Goal: Task Accomplishment & Management: Complete application form

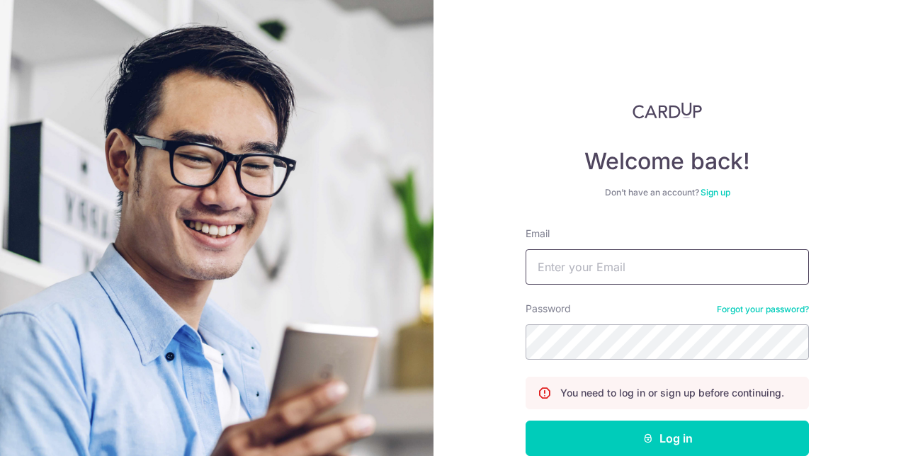
click at [497, 268] on input "Email" at bounding box center [667, 266] width 283 height 35
type input "hyc_nic@hotmail.com"
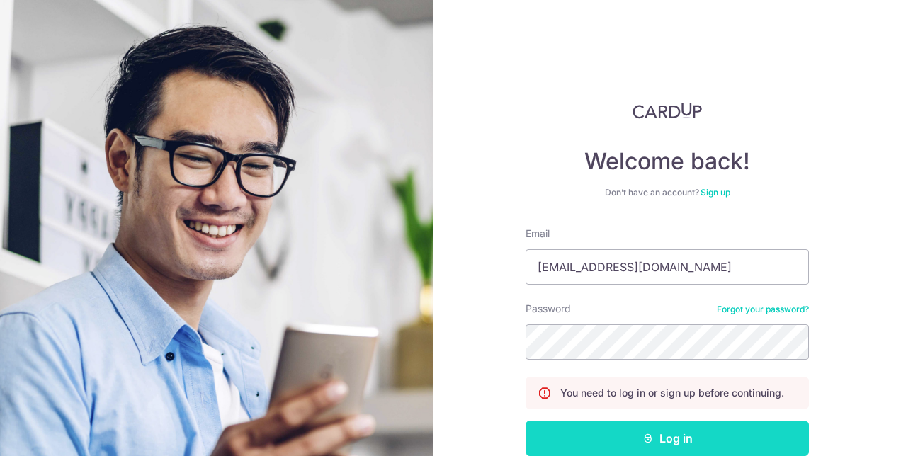
click at [497, 407] on button "Log in" at bounding box center [667, 438] width 283 height 35
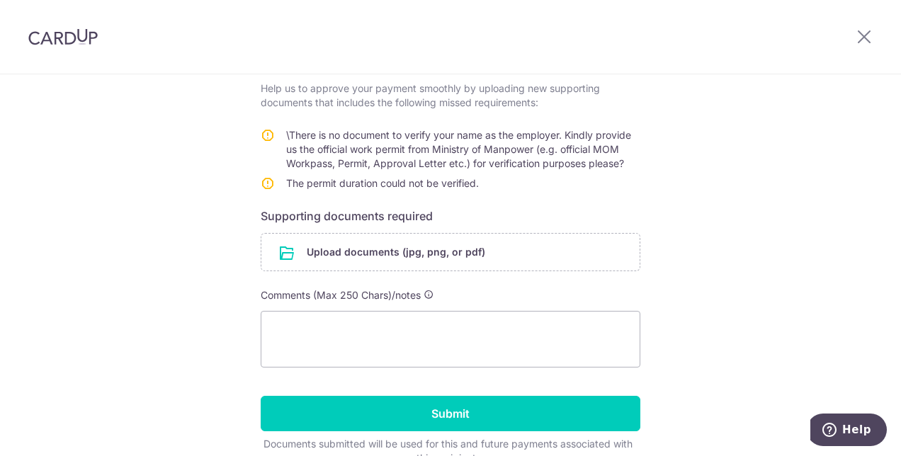
scroll to position [184, 0]
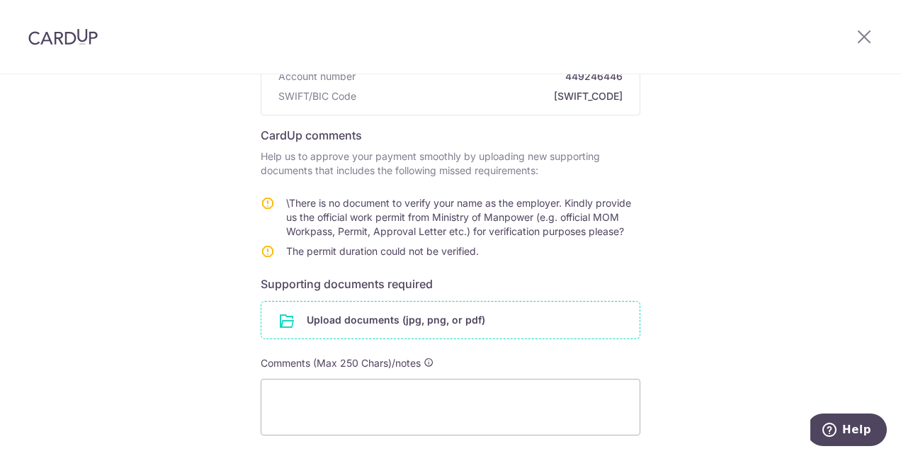
click at [338, 319] on input "file" at bounding box center [450, 320] width 378 height 37
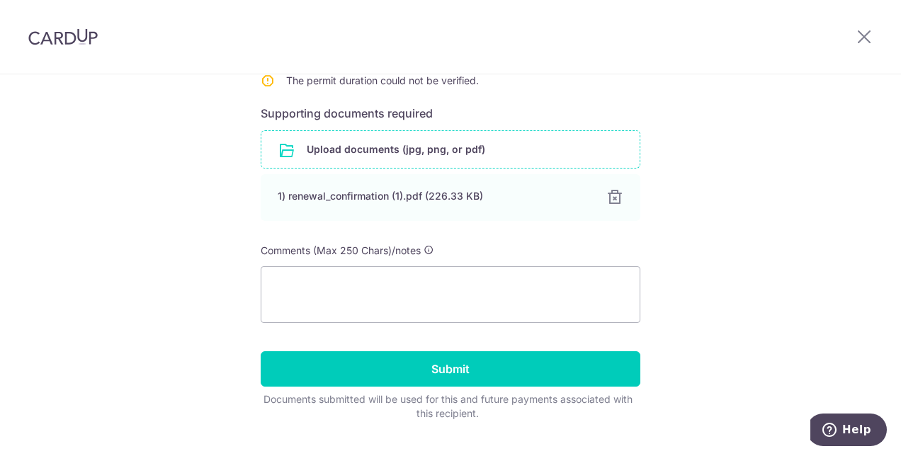
scroll to position [384, 0]
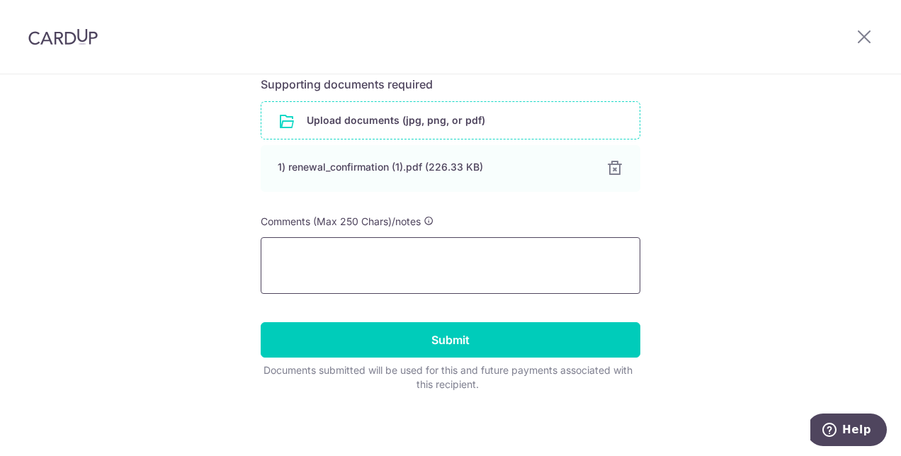
click at [359, 250] on textarea at bounding box center [451, 265] width 380 height 57
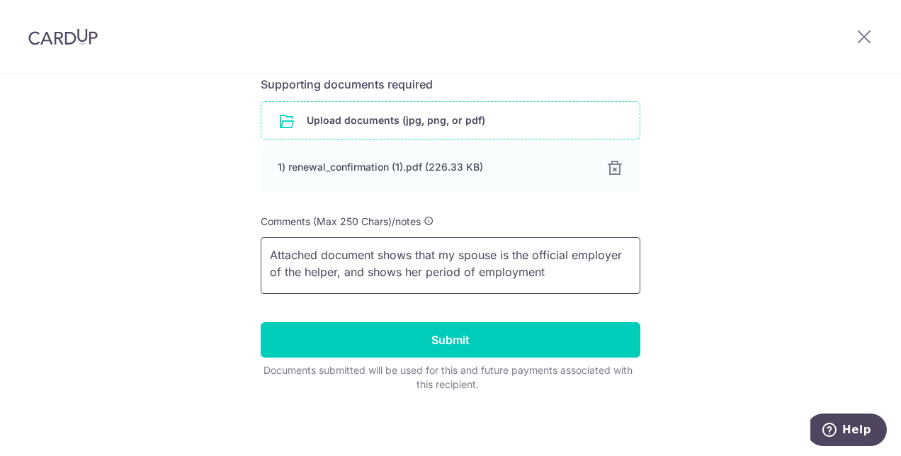
click at [459, 266] on textarea "Attached document shows that my spouse is the official employer of the helper, …" at bounding box center [451, 265] width 380 height 57
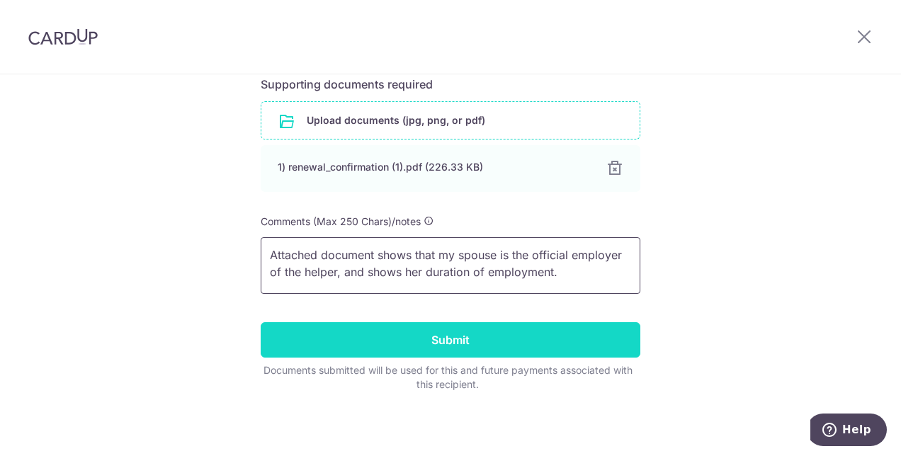
type textarea "Attached document shows that my spouse is the official employer of the helper, …"
click at [473, 344] on input "Submit" at bounding box center [451, 339] width 380 height 35
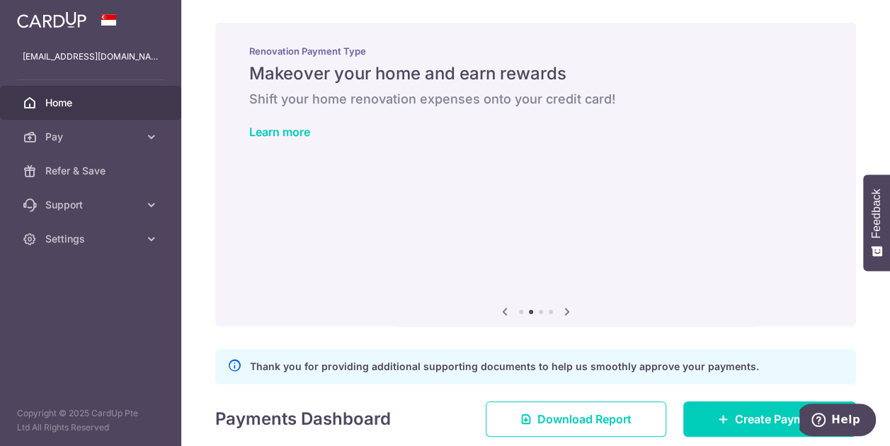
click at [52, 96] on span "Home" at bounding box center [92, 103] width 94 height 14
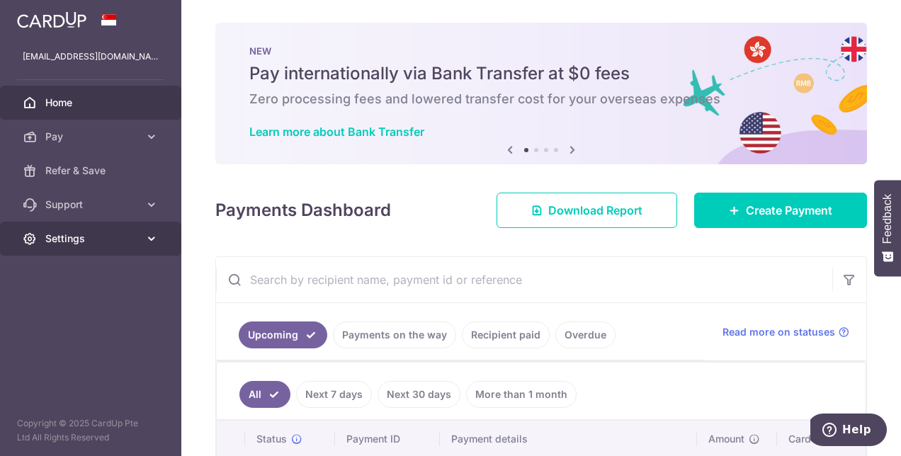
click at [60, 242] on span "Settings" at bounding box center [92, 239] width 94 height 14
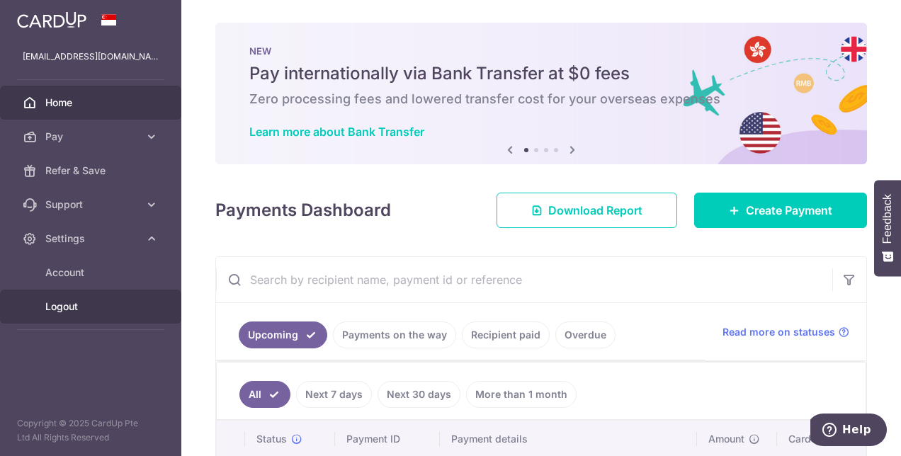
click at [73, 308] on span "Logout" at bounding box center [92, 307] width 94 height 14
